Goal: Transaction & Acquisition: Register for event/course

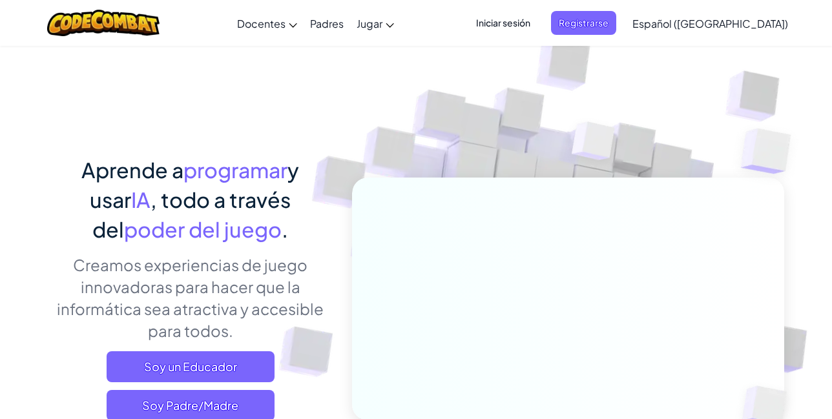
click at [528, 21] on span "Iniciar sesión" at bounding box center [503, 23] width 70 height 24
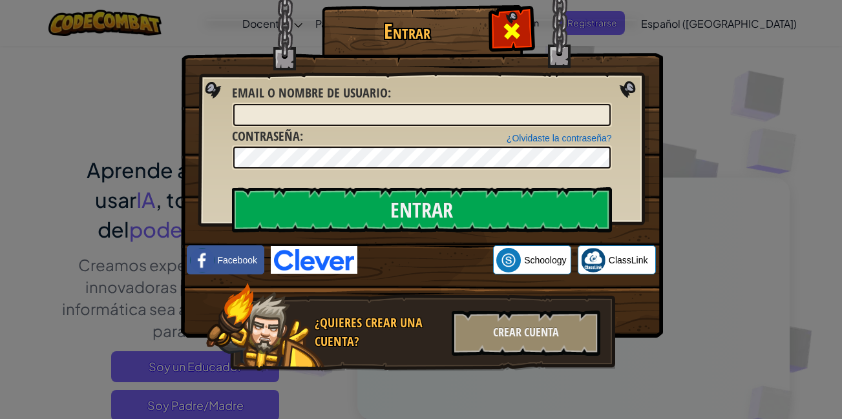
click at [510, 26] on span at bounding box center [511, 31] width 21 height 21
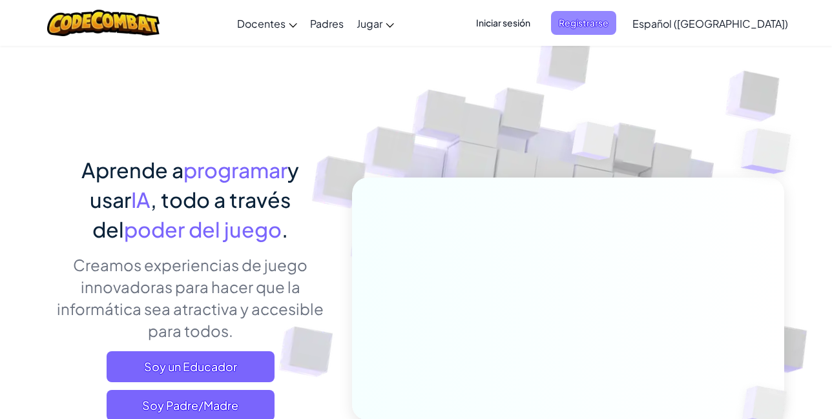
click at [616, 19] on span "Registrarse" at bounding box center [583, 23] width 65 height 24
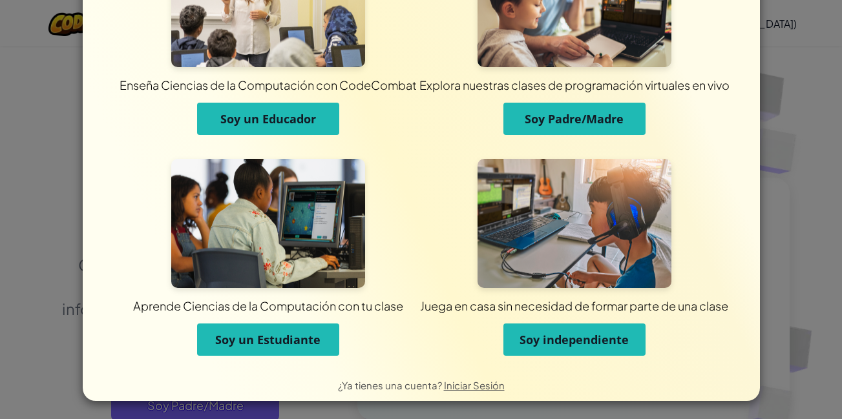
scroll to position [92, 0]
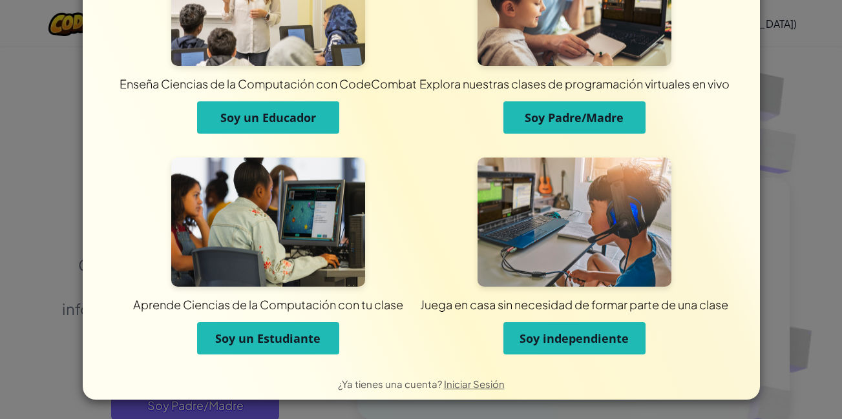
click at [270, 345] on span "Soy un Estudiante" at bounding box center [267, 339] width 105 height 16
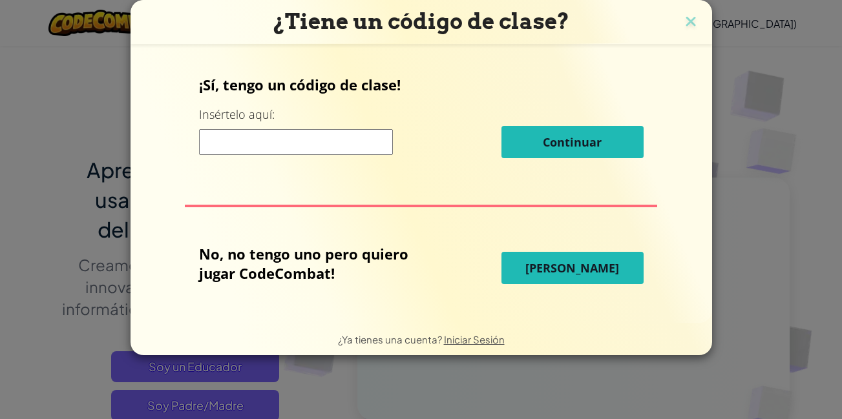
scroll to position [0, 0]
paste input "FearMoonWin"
type input "FearMoonWin"
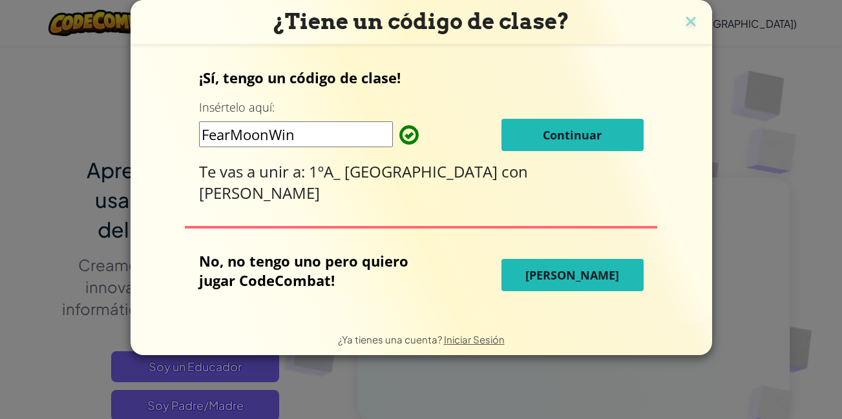
click at [579, 142] on span "Continuar" at bounding box center [572, 135] width 59 height 16
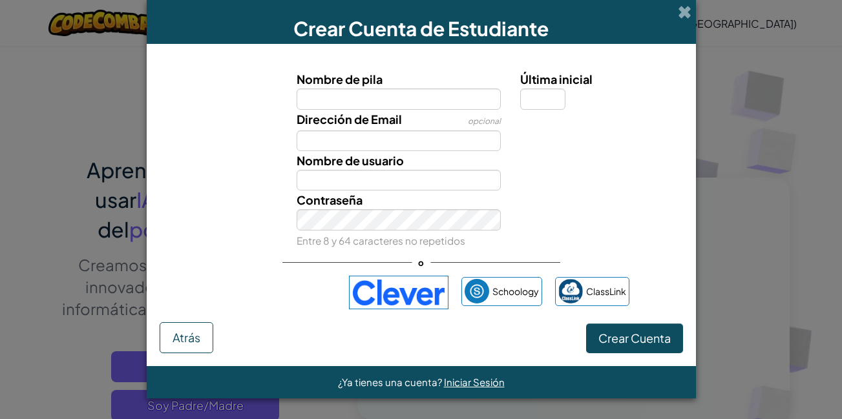
click at [337, 99] on input "Nombre de pila" at bounding box center [399, 99] width 204 height 21
type input "[PERSON_NAME]"
click at [541, 103] on input "Última inicial" at bounding box center [542, 99] width 45 height 21
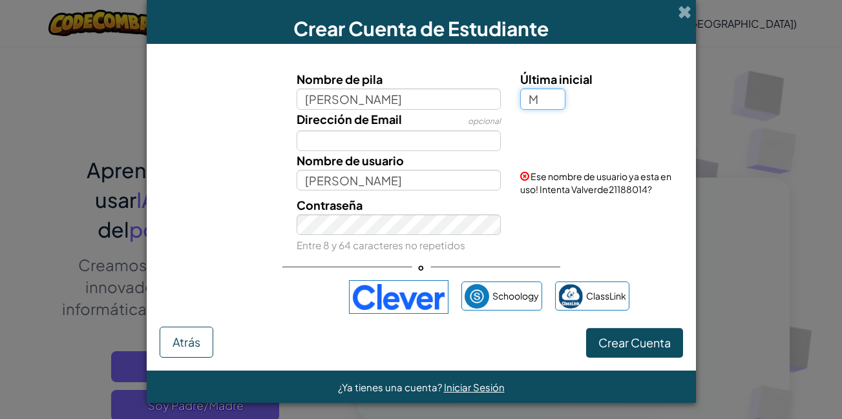
type input "M"
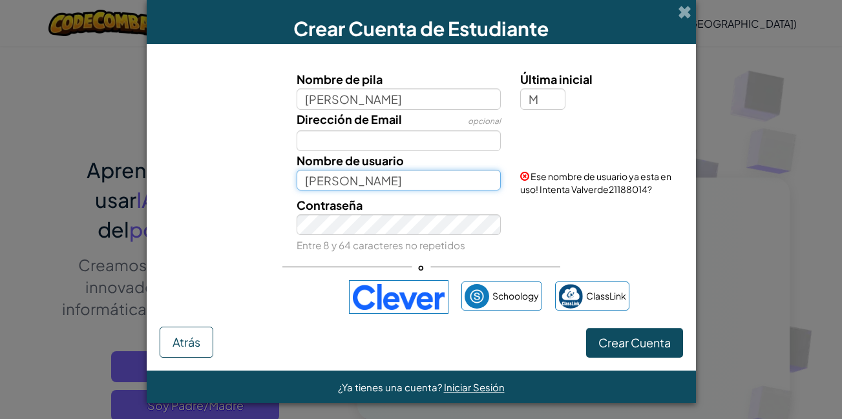
type input "ValverdeM"
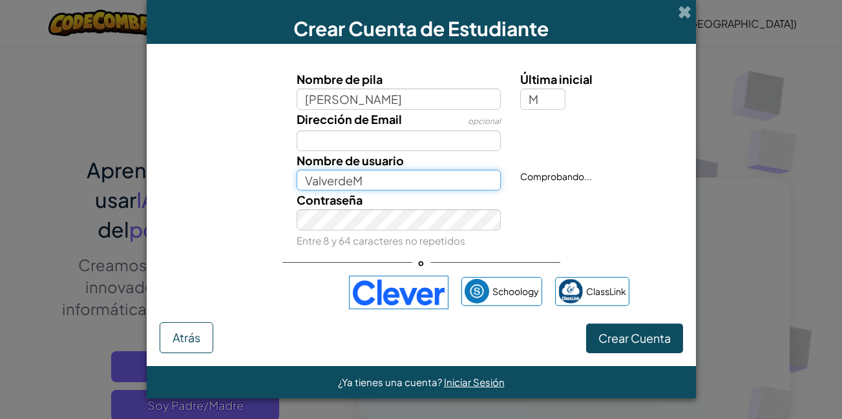
click at [474, 177] on input "ValverdeM" at bounding box center [399, 180] width 204 height 21
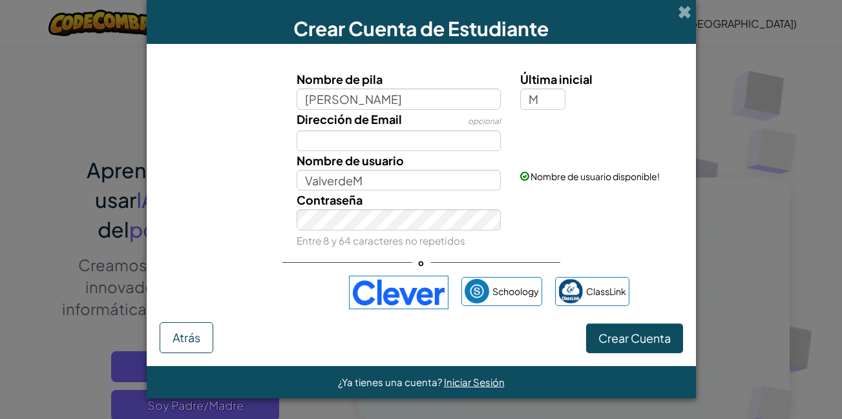
click at [341, 235] on small "Entre 8 y 64 caracteres no repetidos" at bounding box center [381, 241] width 169 height 12
click at [635, 334] on span "Crear Cuenta" at bounding box center [634, 338] width 72 height 15
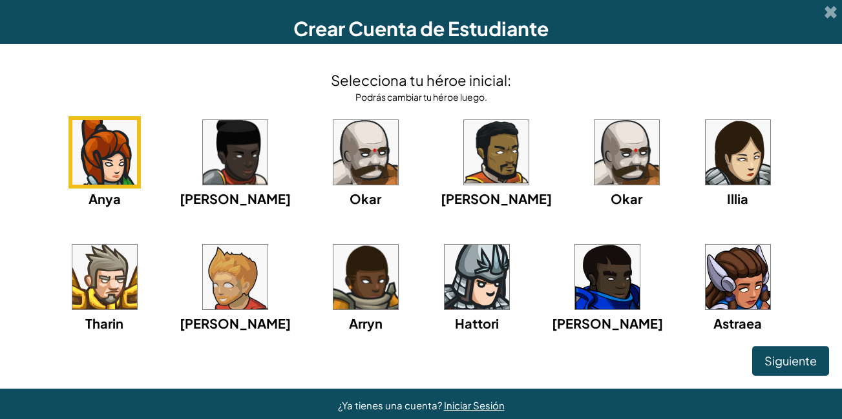
click at [706, 288] on img at bounding box center [738, 277] width 65 height 65
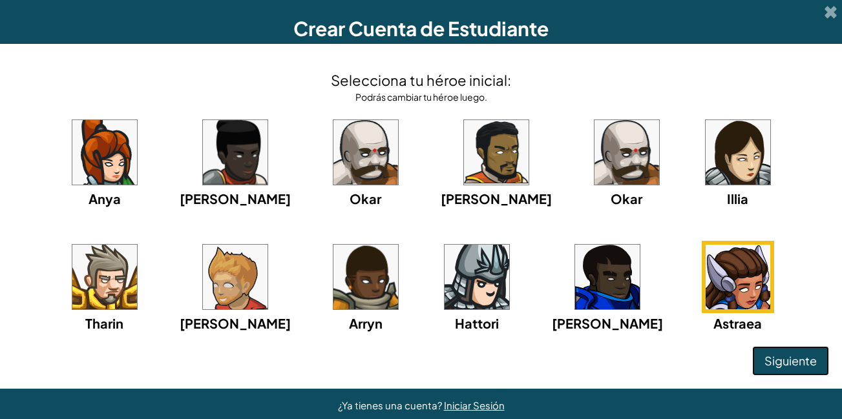
click at [788, 360] on span "Siguiente" at bounding box center [790, 360] width 52 height 15
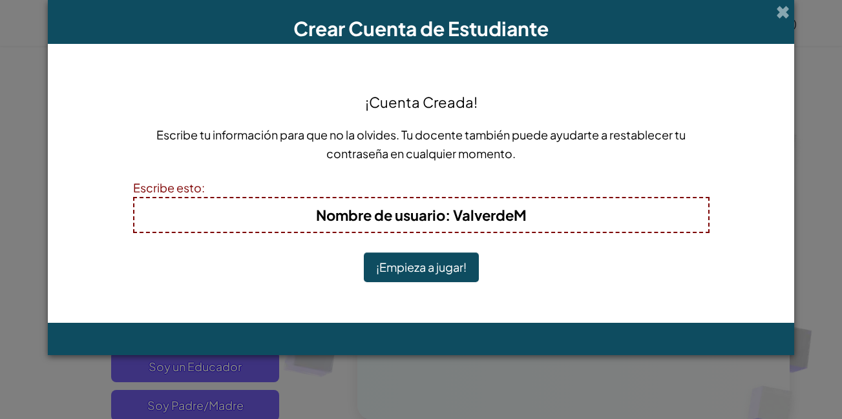
click at [434, 266] on button "¡Empieza a jugar!" at bounding box center [421, 268] width 115 height 30
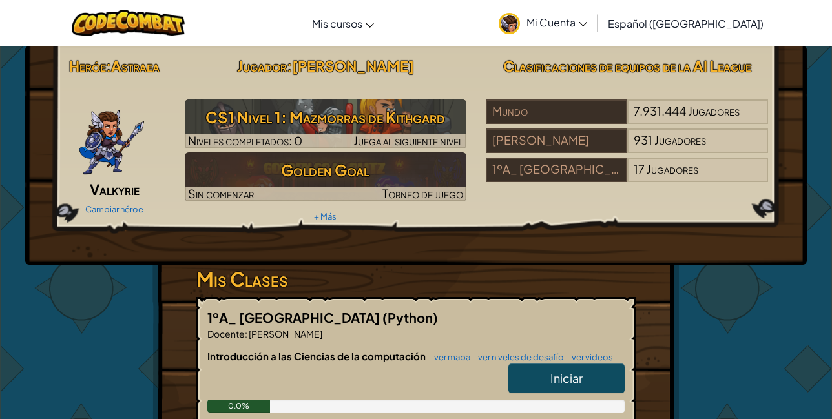
click at [570, 20] on span "Mi Cuenta" at bounding box center [557, 23] width 61 height 14
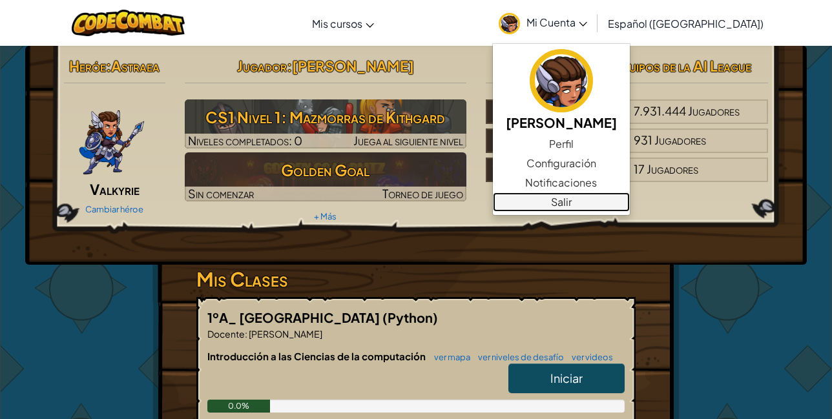
click at [574, 204] on link "Salir" at bounding box center [561, 202] width 137 height 19
